Goal: Information Seeking & Learning: Learn about a topic

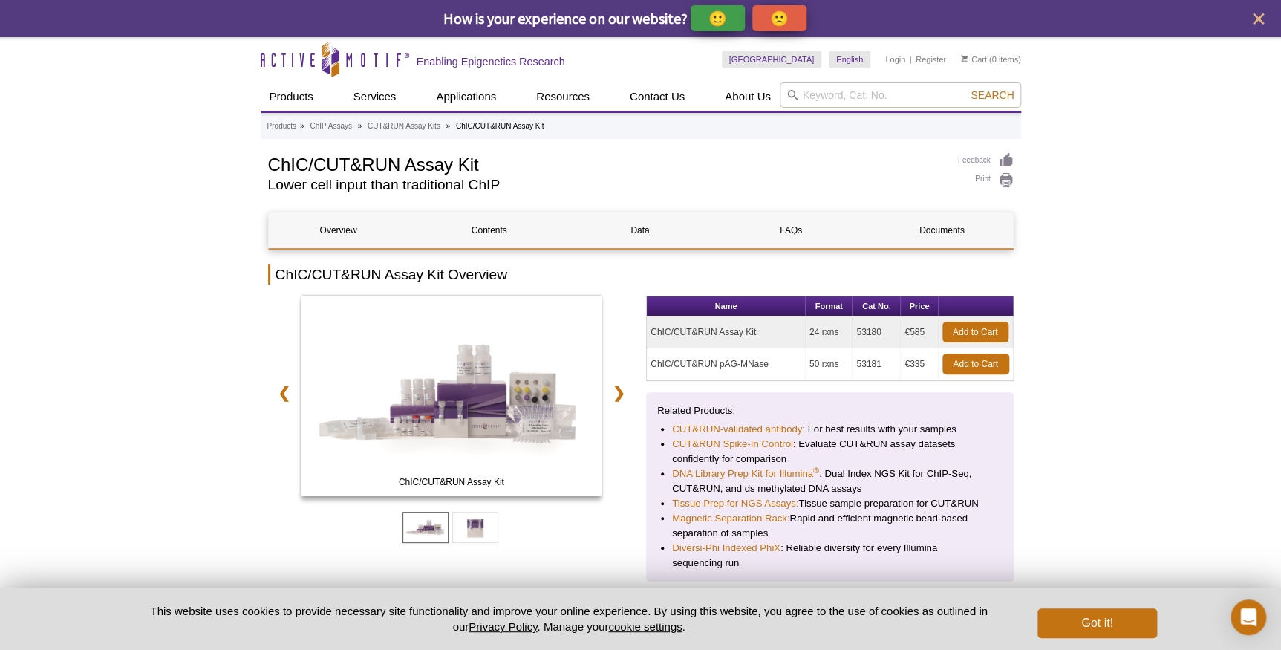
drag, startPoint x: 649, startPoint y: 332, endPoint x: 757, endPoint y: 328, distance: 107.8
click at [757, 328] on td "ChIC/CUT&RUN Assay Kit" at bounding box center [726, 332] width 159 height 32
copy td "ChIC/CUT&RUN Assay Kit"
click at [764, 328] on td "ChIC/CUT&RUN Assay Kit" at bounding box center [726, 332] width 159 height 32
drag, startPoint x: 882, startPoint y: 333, endPoint x: 852, endPoint y: 332, distance: 29.7
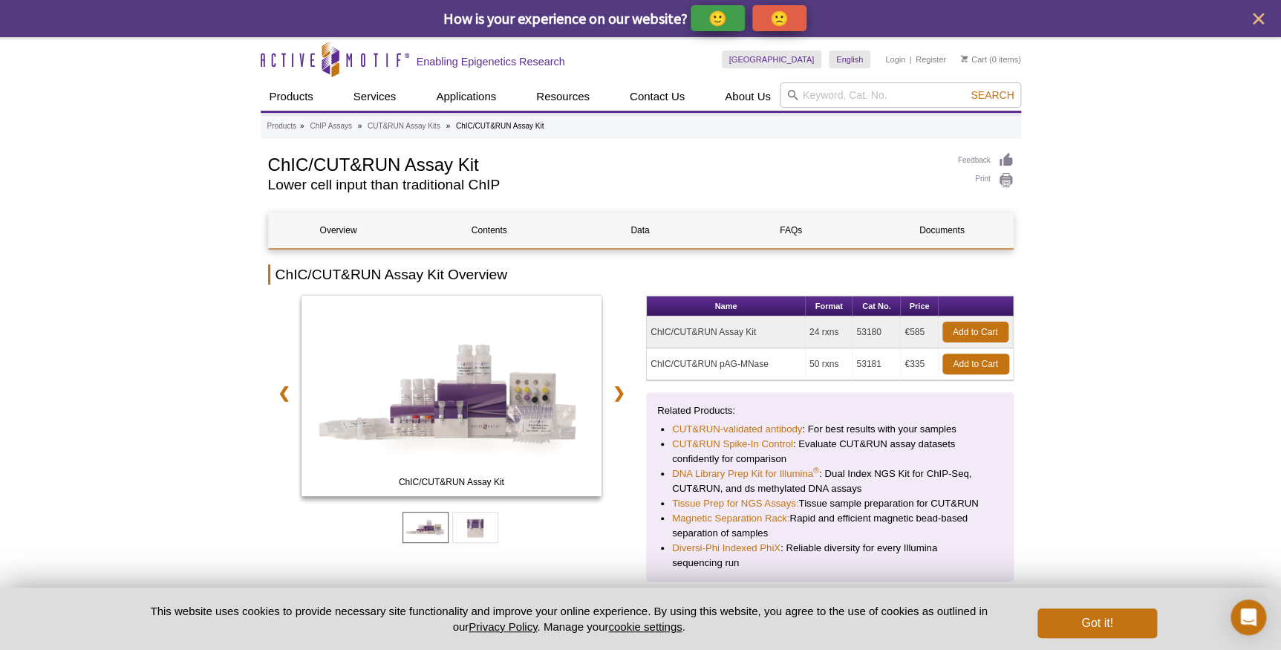
click at [852, 332] on tr "ChIC/CUT&RUN Assay Kit 24 rxns 53180 €585 Add to Cart" at bounding box center [830, 332] width 366 height 32
copy tr "53180"
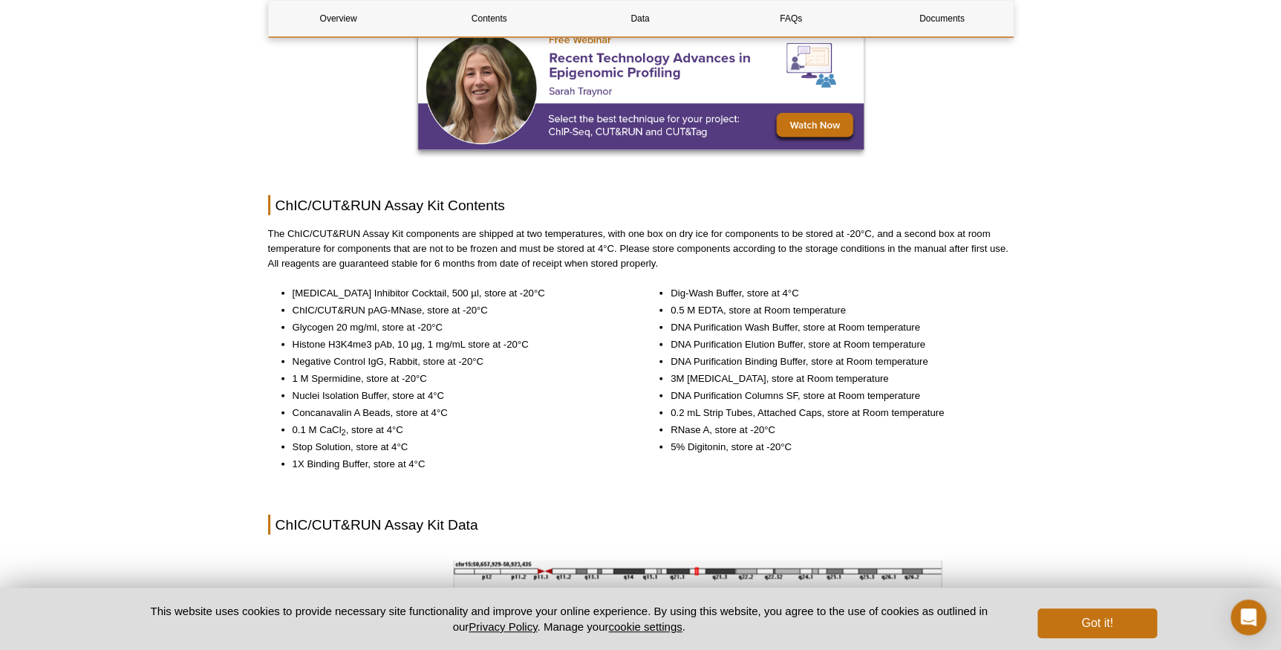
scroll to position [1485, 0]
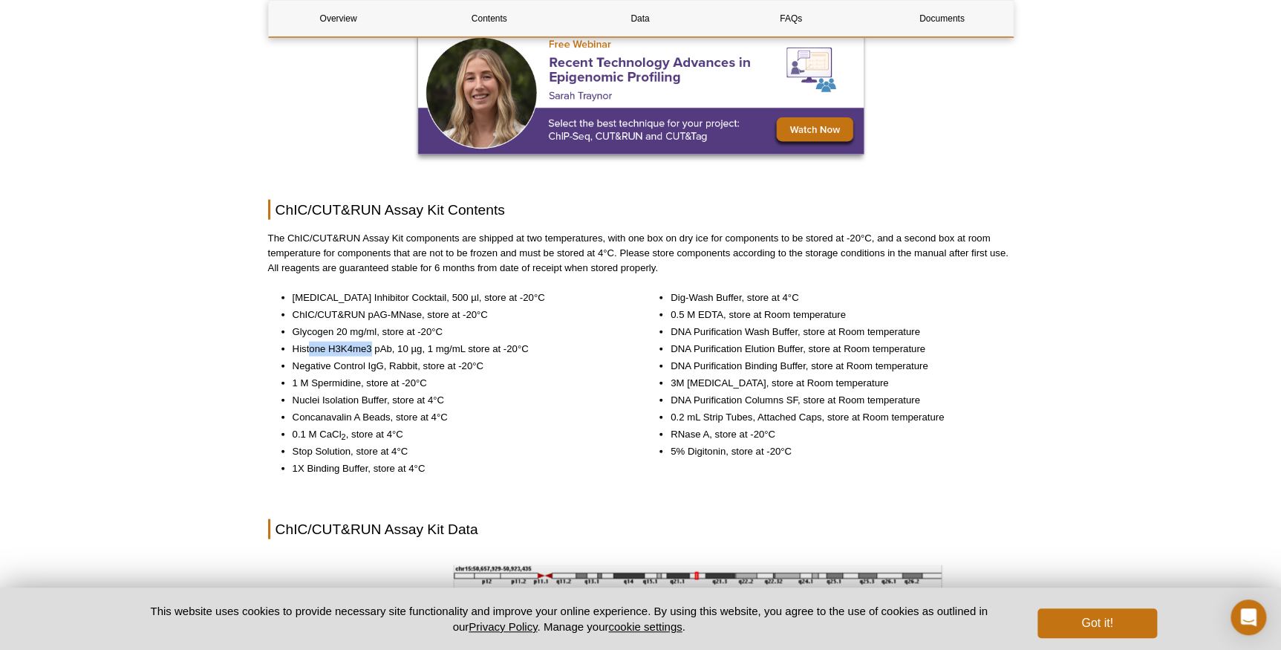
drag, startPoint x: 309, startPoint y: 349, endPoint x: 371, endPoint y: 348, distance: 61.6
click at [371, 348] on li "Histone H3K4me3 pAb, 10 µg, 1 mg/mL store at -20°C" at bounding box center [457, 349] width 328 height 15
drag, startPoint x: 371, startPoint y: 348, endPoint x: 407, endPoint y: 363, distance: 39.3
click at [407, 363] on li "Negative Control IgG, Rabbit, store at -20°C" at bounding box center [457, 366] width 328 height 15
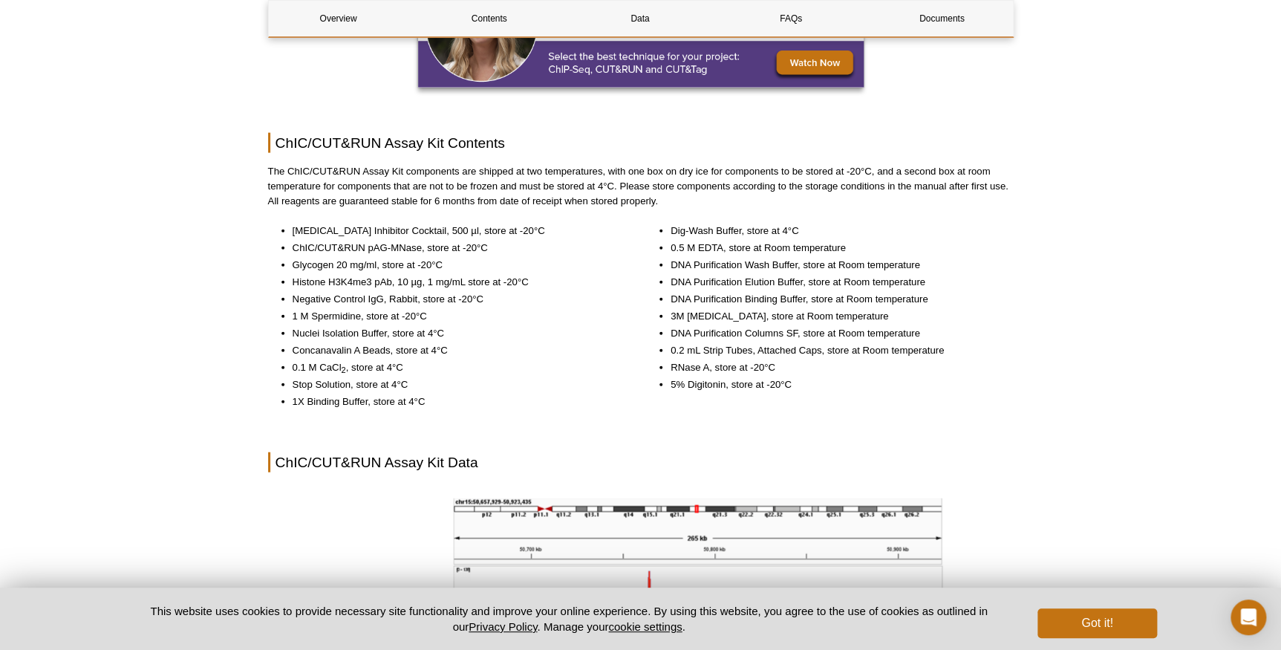
click at [346, 403] on li "1X Binding Buffer, store at 4°C" at bounding box center [457, 401] width 328 height 15
drag, startPoint x: 290, startPoint y: 277, endPoint x: 397, endPoint y: 275, distance: 107.0
click at [397, 275] on ul "[MEDICAL_DATA] Inhibitor Cocktail, 500 µl, store at -20°C ChIC/CUT&RUN pAG-MNas…" at bounding box center [444, 317] width 353 height 186
click at [311, 275] on li "Histone H3K4me3 pAb, 10 µg, 1 mg/mL store at -20°C" at bounding box center [457, 282] width 328 height 15
drag, startPoint x: 295, startPoint y: 280, endPoint x: 507, endPoint y: 293, distance: 212.1
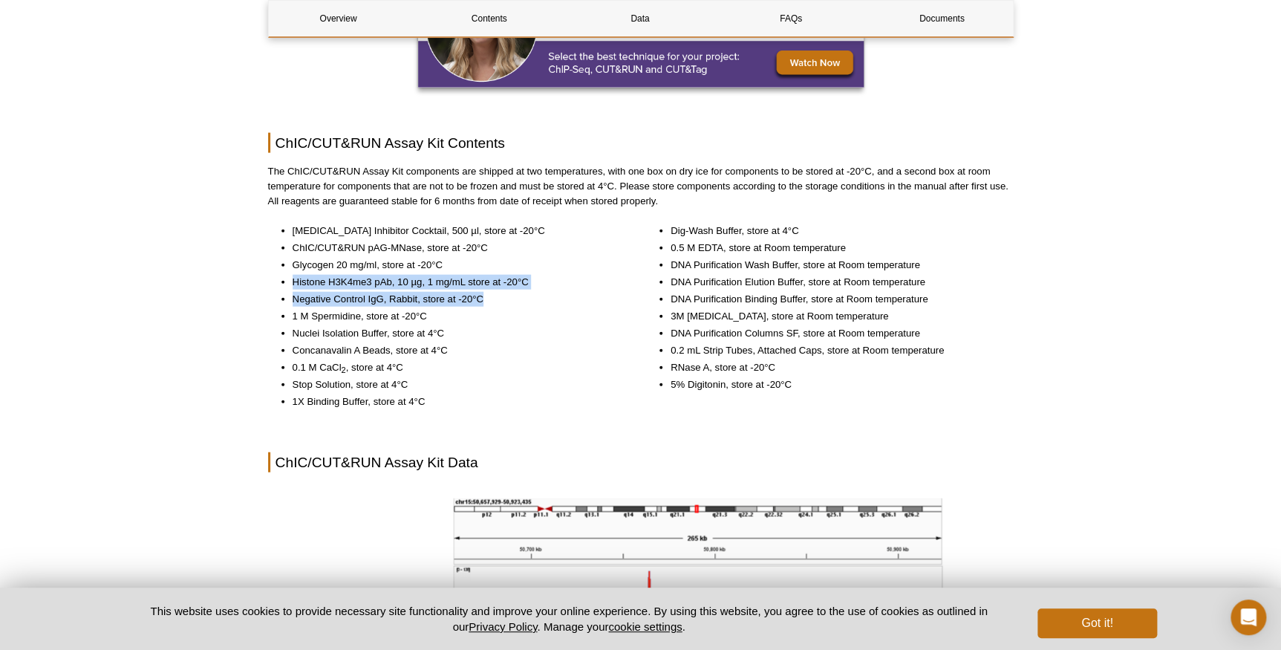
click at [507, 293] on ul "[MEDICAL_DATA] Inhibitor Cocktail, 500 µl, store at -20°C ChIC/CUT&RUN pAG-MNas…" at bounding box center [444, 317] width 353 height 186
copy ul "Histone H3K4me3 pAb, 10 µg, 1 mg/mL store at -20°C Negative Control IgG, Rabbit…"
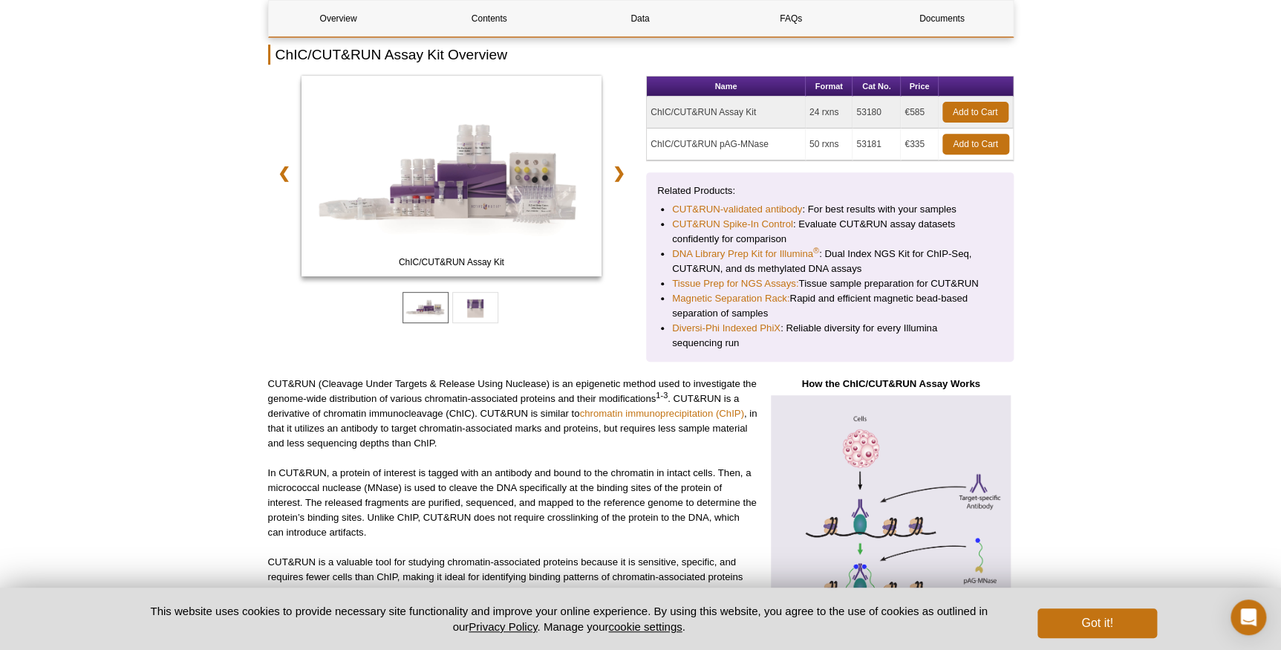
scroll to position [405, 0]
